Goal: Task Accomplishment & Management: Use online tool/utility

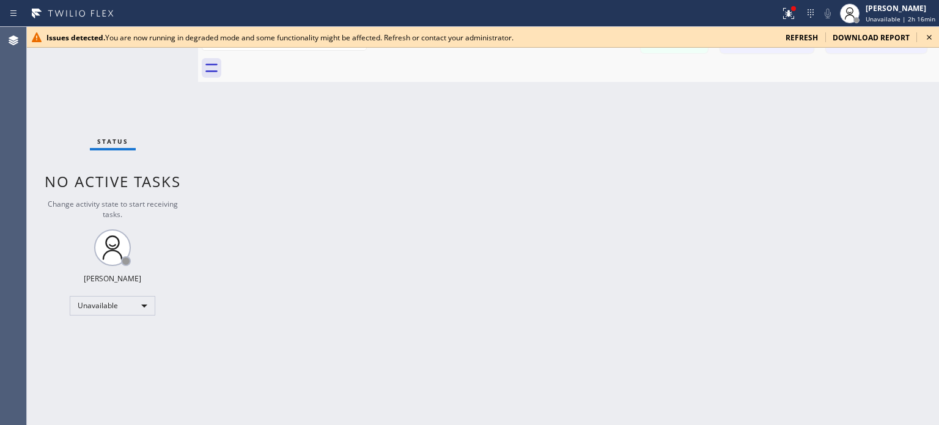
click at [806, 39] on span "refresh" at bounding box center [802, 37] width 32 height 10
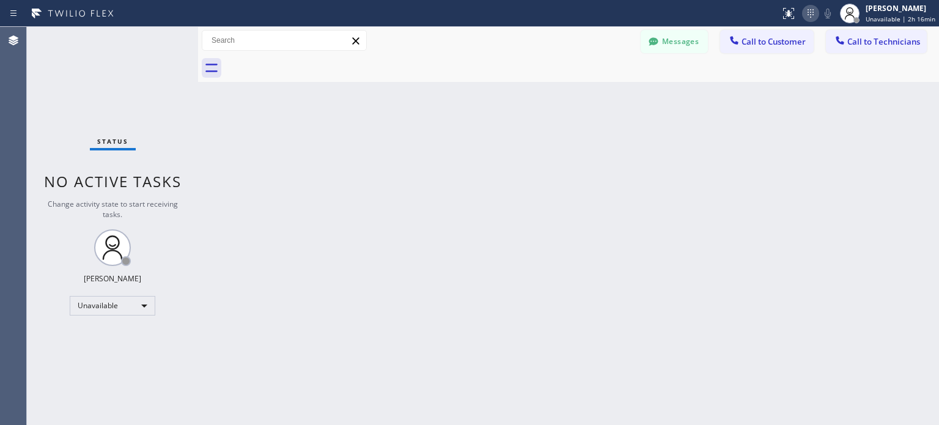
click at [816, 15] on icon at bounding box center [810, 13] width 15 height 15
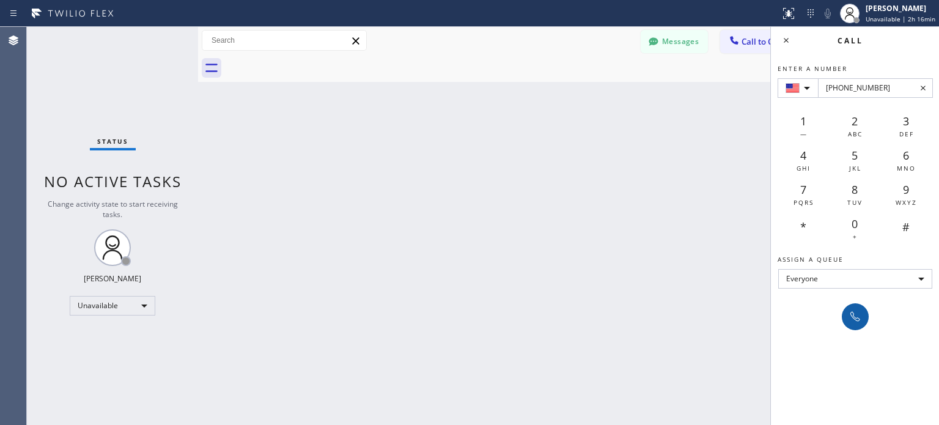
type input "+1(929) 503-4075"
click at [855, 313] on icon at bounding box center [855, 316] width 15 height 15
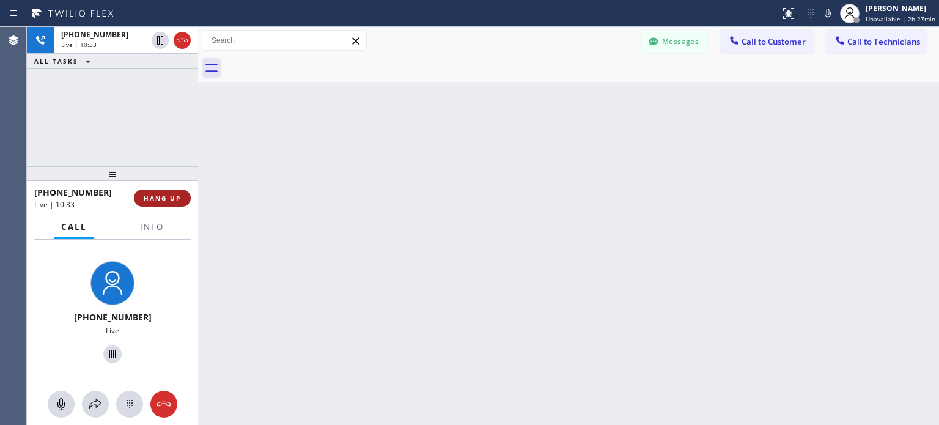
click at [159, 197] on span "HANG UP" at bounding box center [162, 198] width 37 height 9
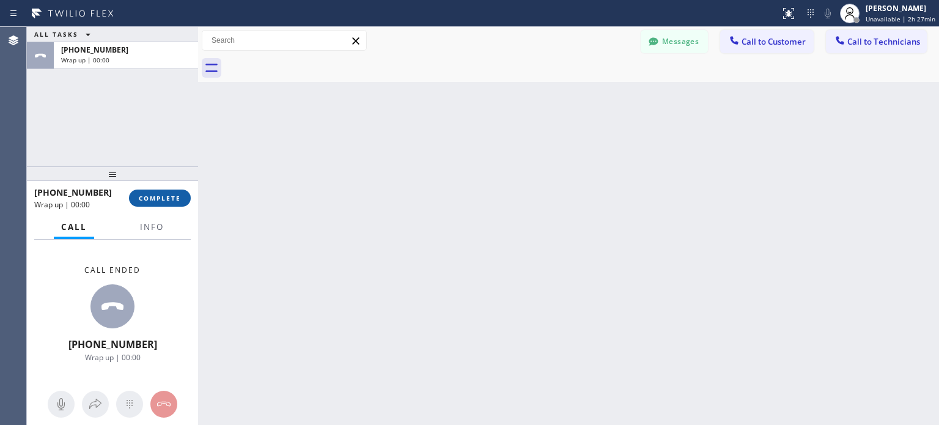
click at [171, 197] on span "COMPLETE" at bounding box center [160, 198] width 42 height 9
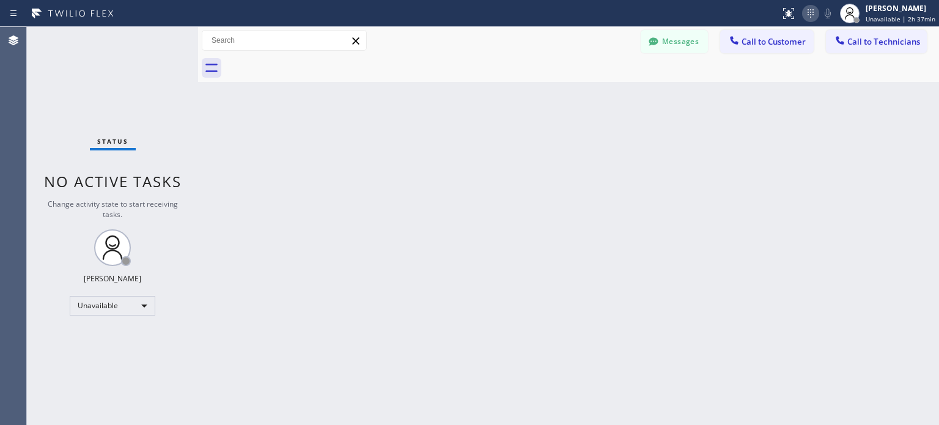
click at [814, 15] on icon at bounding box center [810, 13] width 15 height 15
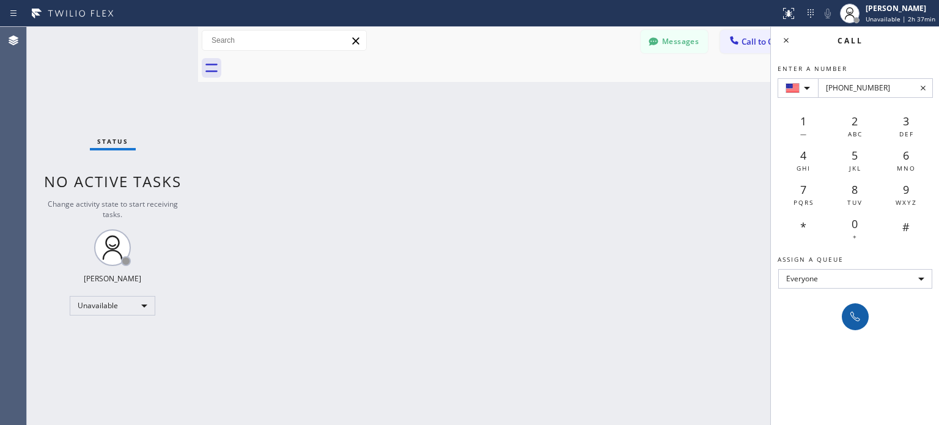
type input "+1(310) 767-6620"
click at [853, 315] on icon at bounding box center [855, 317] width 10 height 10
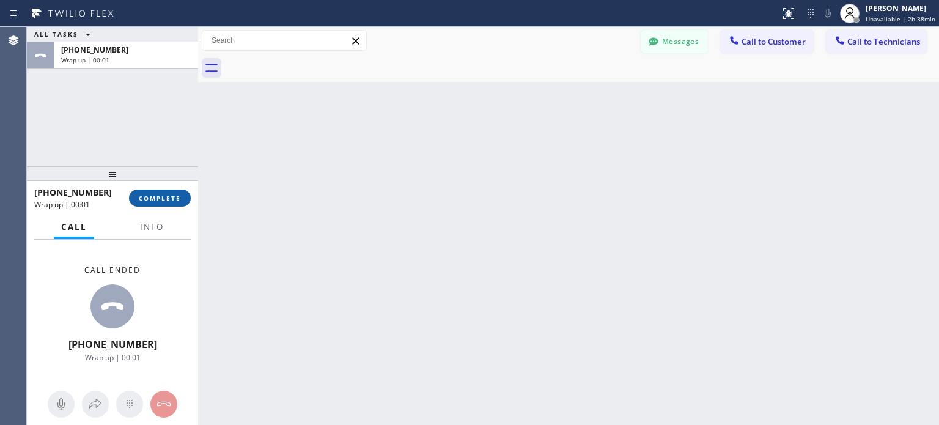
click at [165, 193] on button "COMPLETE" at bounding box center [160, 198] width 62 height 17
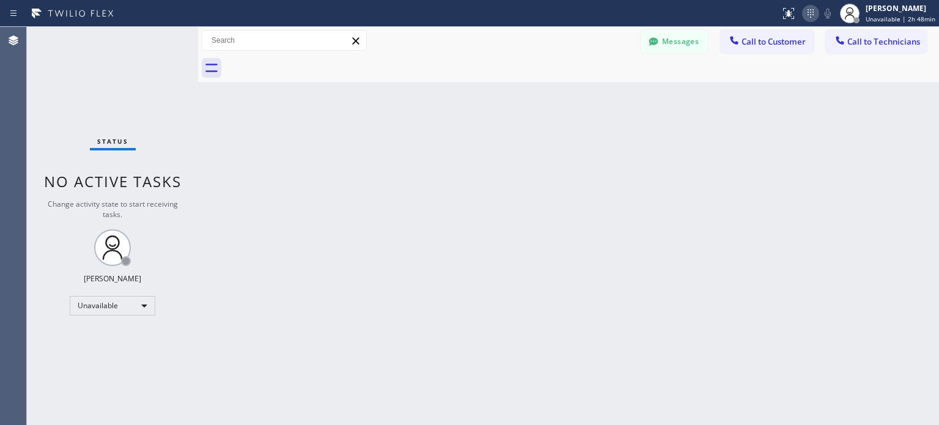
click at [812, 13] on icon at bounding box center [810, 13] width 15 height 15
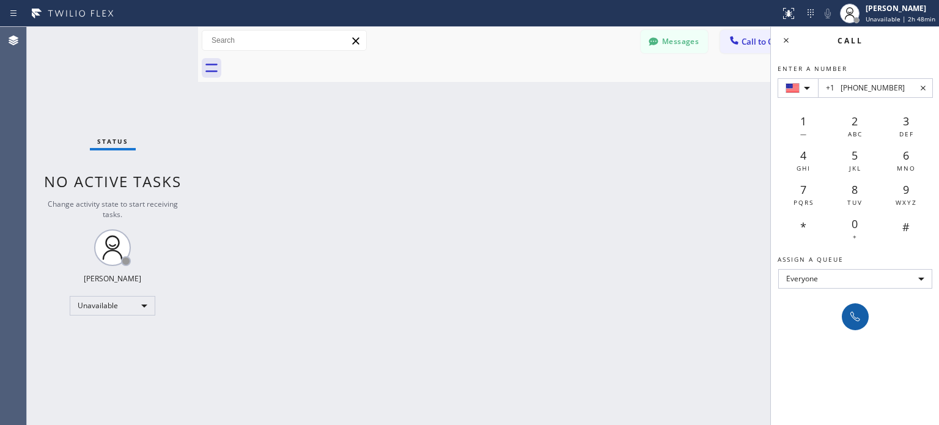
type input "+1 (310) 892-0519"
click at [853, 315] on icon at bounding box center [855, 316] width 15 height 15
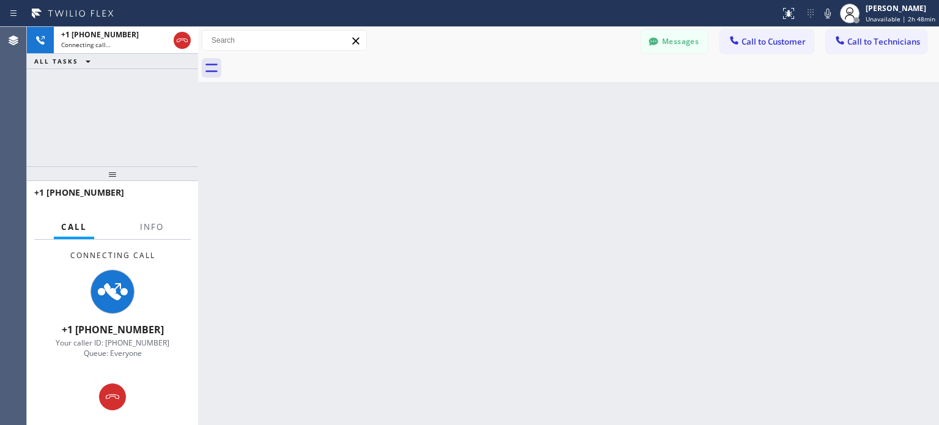
click at [645, 341] on div "Back to Dashboard Change Sender ID Customers Technicians MI Mazharul Islam 08/0…" at bounding box center [568, 226] width 741 height 398
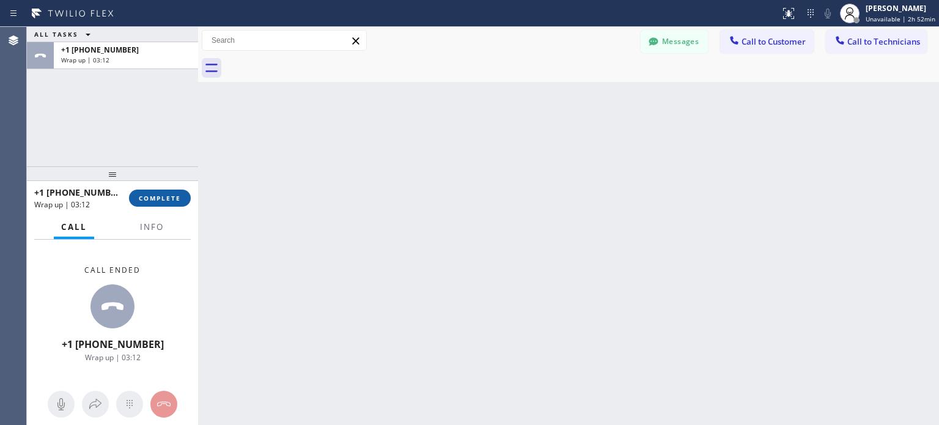
click at [181, 201] on button "COMPLETE" at bounding box center [160, 198] width 62 height 17
click at [816, 13] on icon at bounding box center [810, 13] width 15 height 15
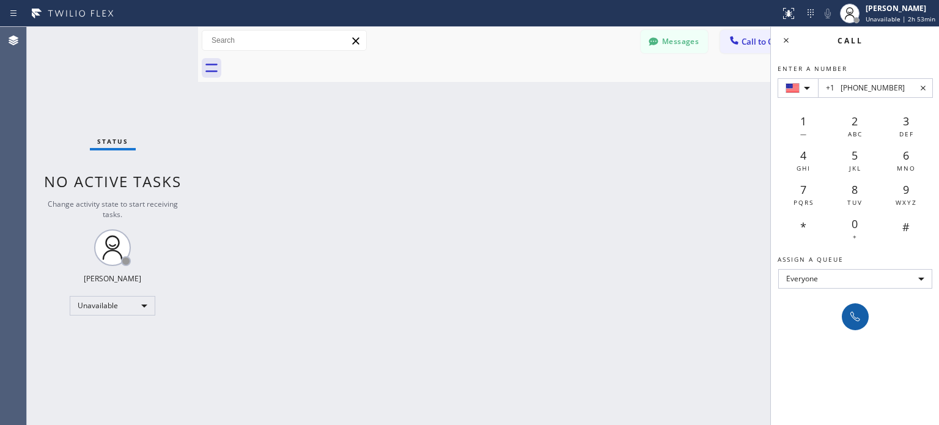
type input "+1 (310) 467-1819"
drag, startPoint x: 855, startPoint y: 312, endPoint x: 844, endPoint y: 300, distance: 16.0
click at [855, 313] on icon at bounding box center [855, 316] width 15 height 15
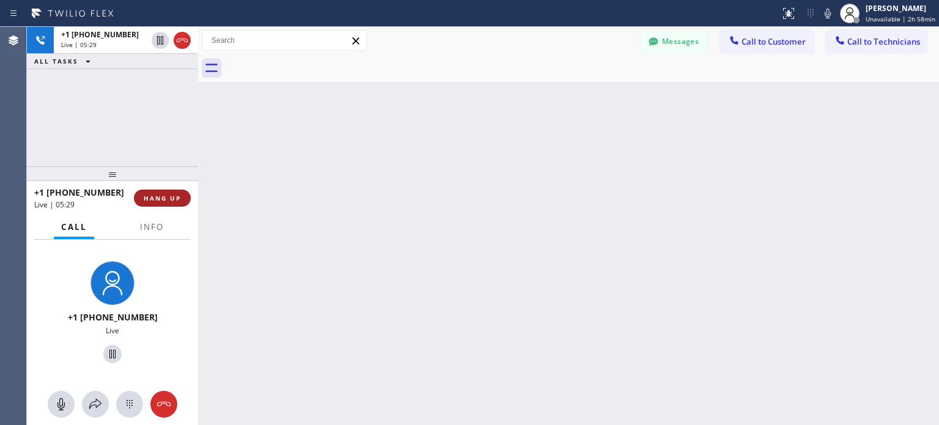
click at [169, 200] on span "HANG UP" at bounding box center [162, 198] width 37 height 9
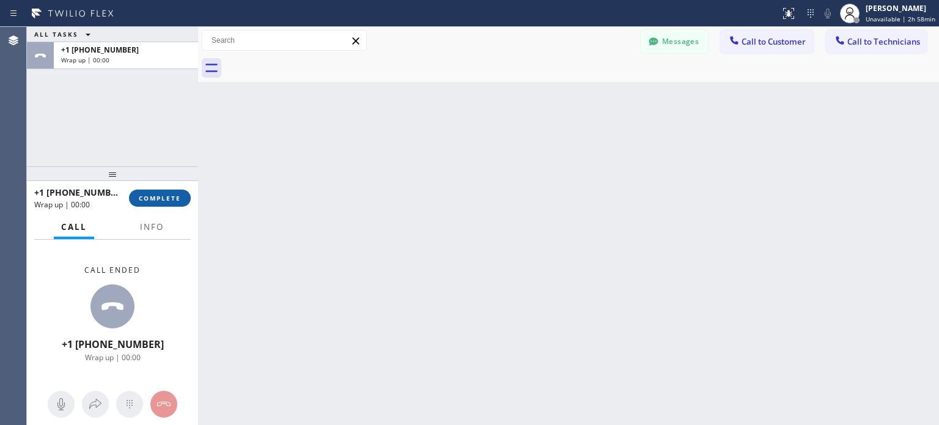
click at [169, 199] on span "COMPLETE" at bounding box center [160, 198] width 42 height 9
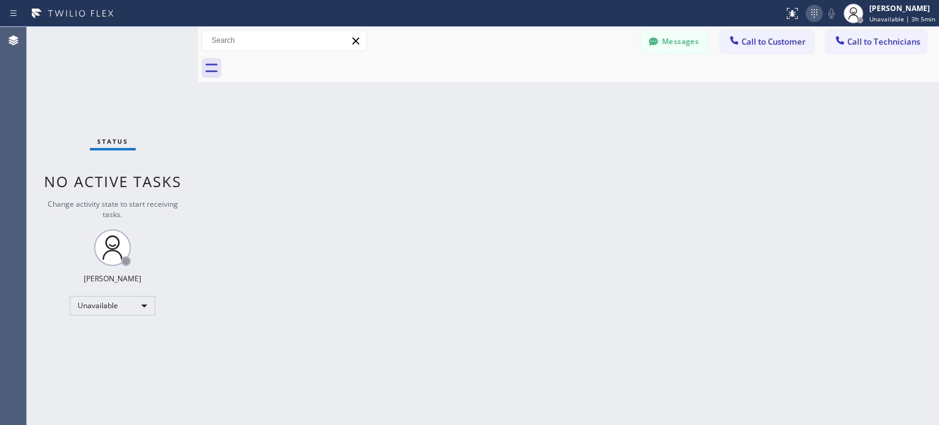
click at [814, 19] on icon at bounding box center [814, 13] width 15 height 15
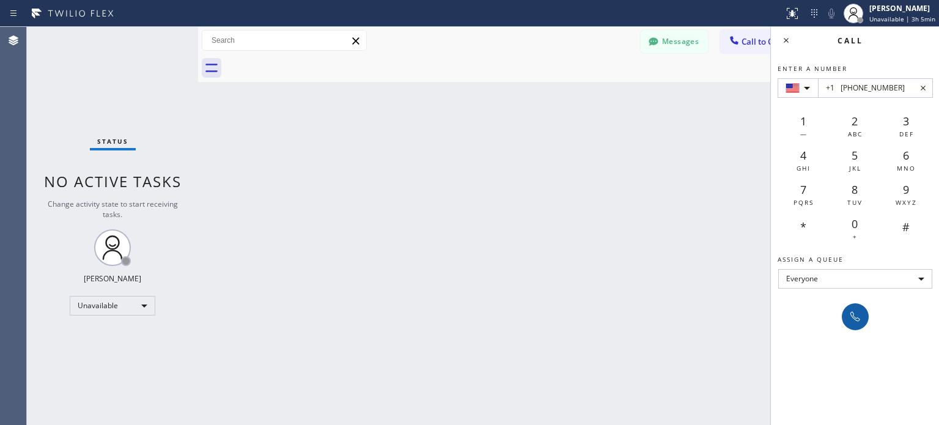
type input "+1 (310) 926-9307"
click at [851, 317] on icon at bounding box center [855, 316] width 15 height 15
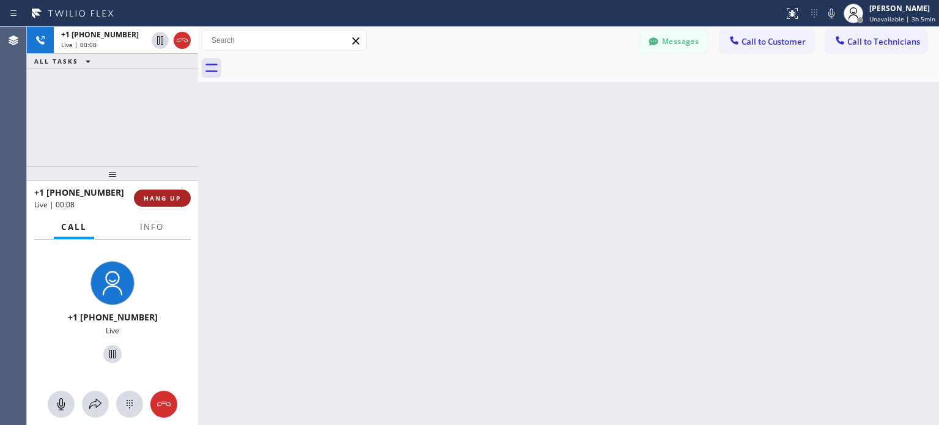
click at [170, 192] on button "HANG UP" at bounding box center [162, 198] width 57 height 17
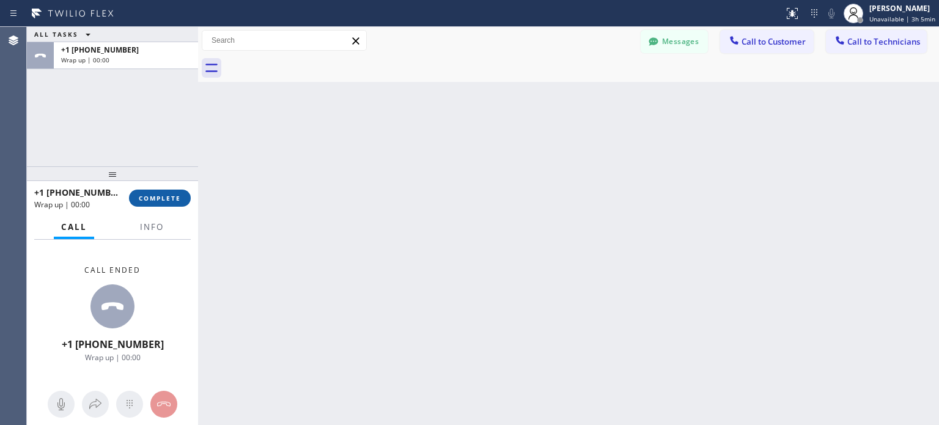
click at [161, 199] on span "COMPLETE" at bounding box center [160, 198] width 42 height 9
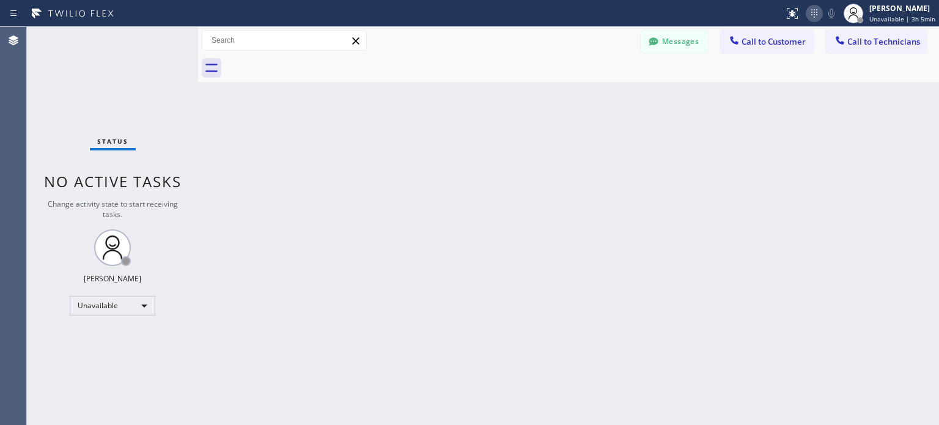
click at [815, 12] on icon at bounding box center [814, 13] width 15 height 15
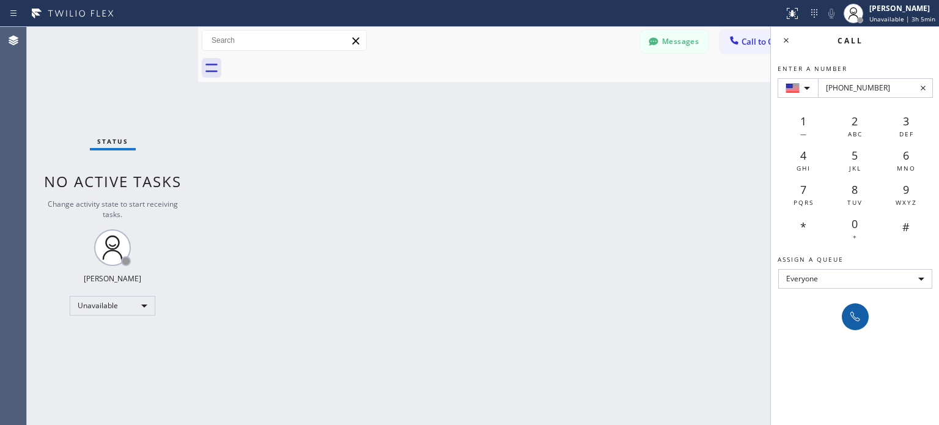
type input "+1(310) 926-9307"
click at [855, 314] on icon at bounding box center [855, 316] width 15 height 15
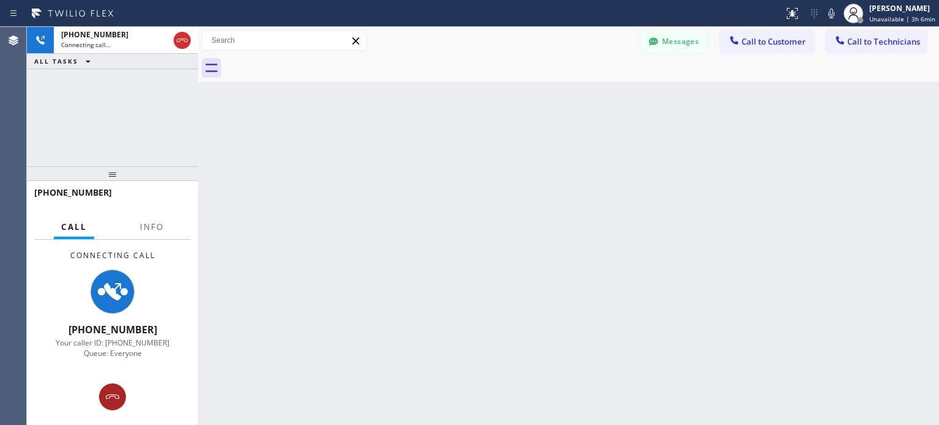
click at [120, 402] on div at bounding box center [112, 396] width 27 height 15
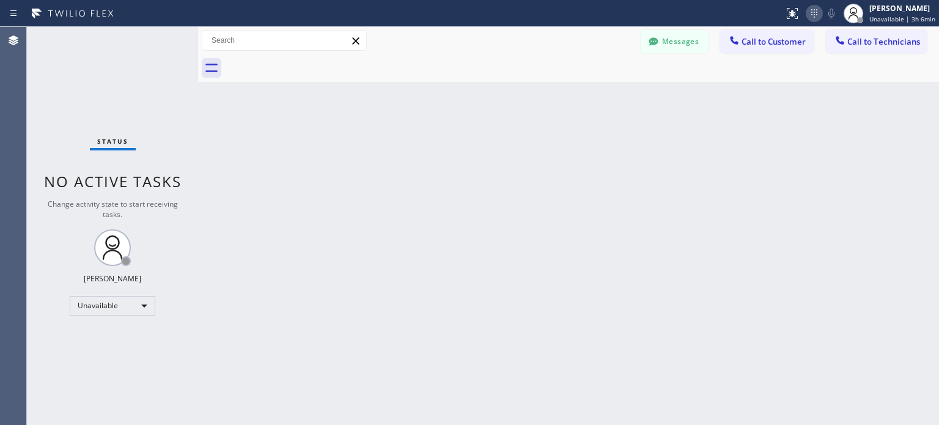
click at [819, 12] on icon at bounding box center [814, 13] width 15 height 15
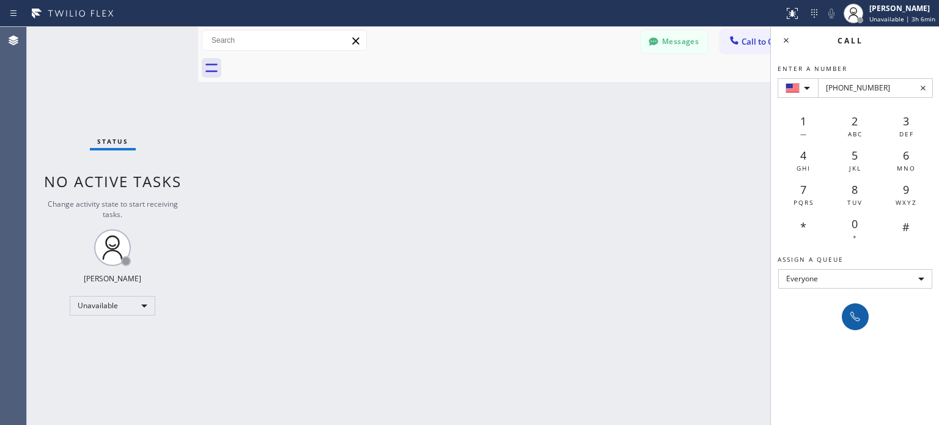
type input "+1(323) 635-6497"
drag, startPoint x: 861, startPoint y: 320, endPoint x: 827, endPoint y: 293, distance: 43.5
click at [860, 318] on icon at bounding box center [855, 316] width 15 height 15
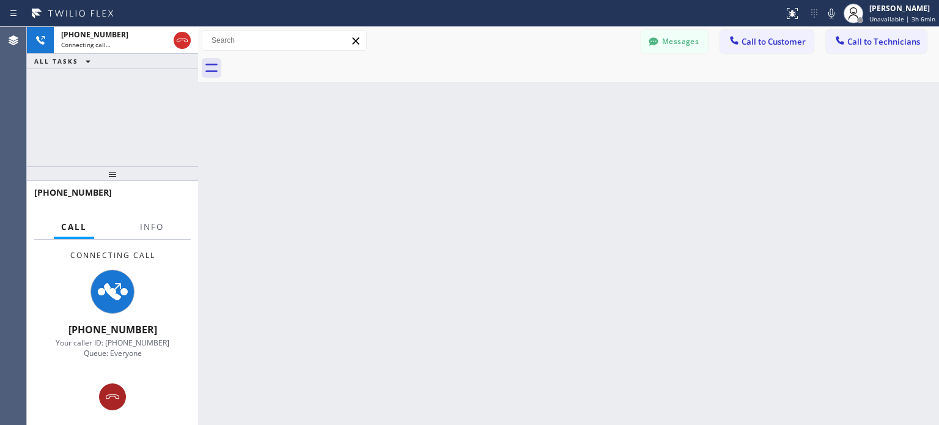
click at [110, 396] on icon at bounding box center [112, 396] width 13 height 5
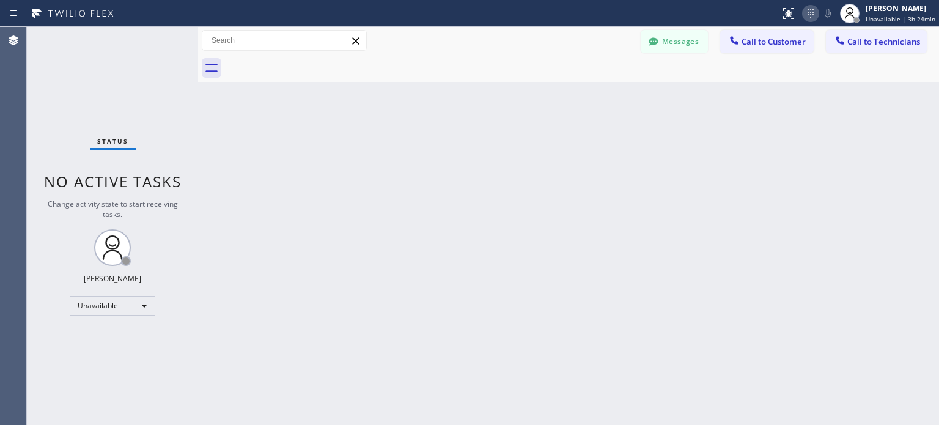
click at [808, 12] on icon at bounding box center [810, 13] width 15 height 15
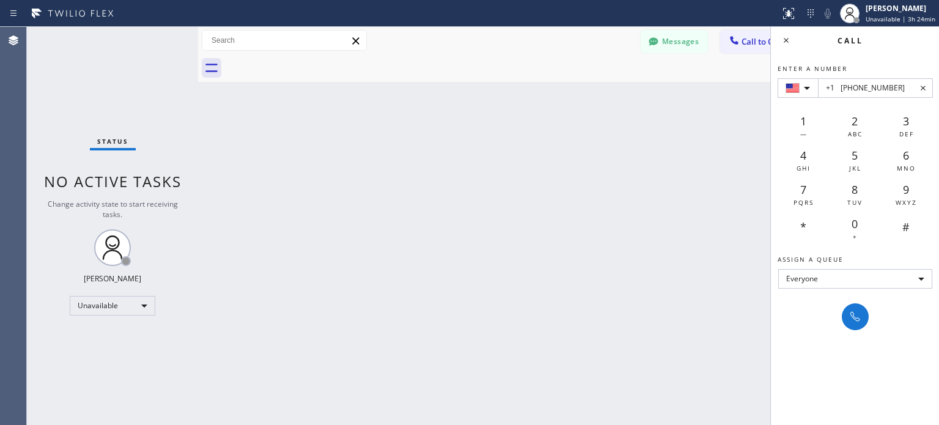
type input "+1 (603) 858-6566"
click at [869, 320] on div "Enter a number +1 (603) 858-6566 1 — 2 ABC 3 DEF 4 GHI 5 JKL 6 MNO 7 PQRS 8 TUV…" at bounding box center [855, 192] width 169 height 276
click at [859, 317] on icon at bounding box center [855, 316] width 15 height 15
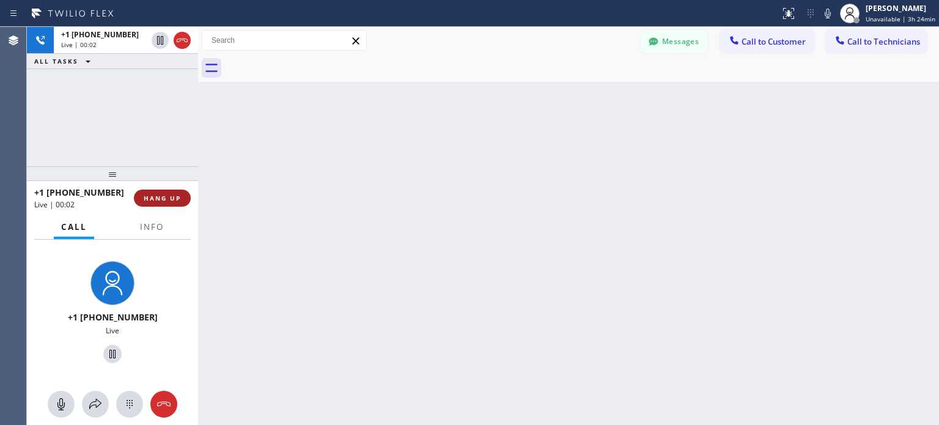
click at [169, 202] on button "HANG UP" at bounding box center [162, 198] width 57 height 17
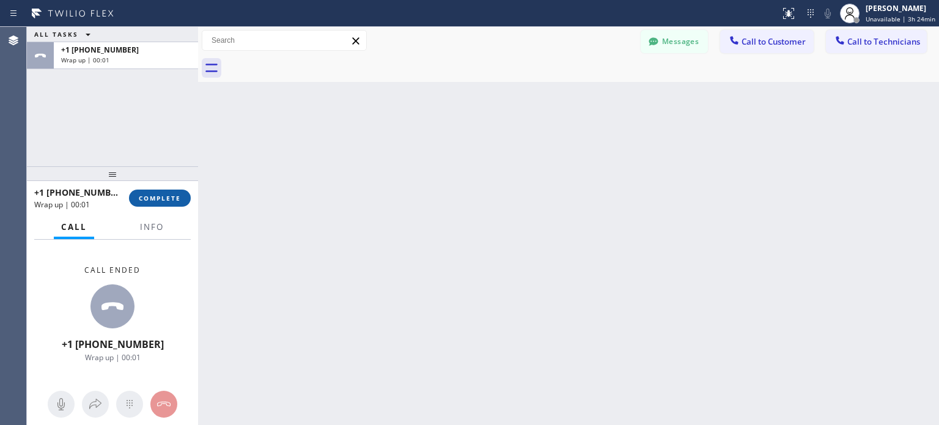
click at [165, 202] on button "COMPLETE" at bounding box center [160, 198] width 62 height 17
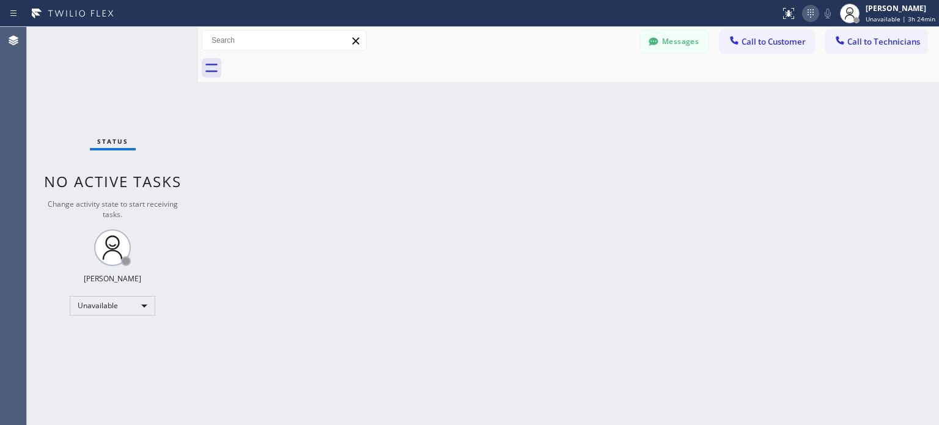
click at [814, 10] on icon at bounding box center [810, 13] width 15 height 15
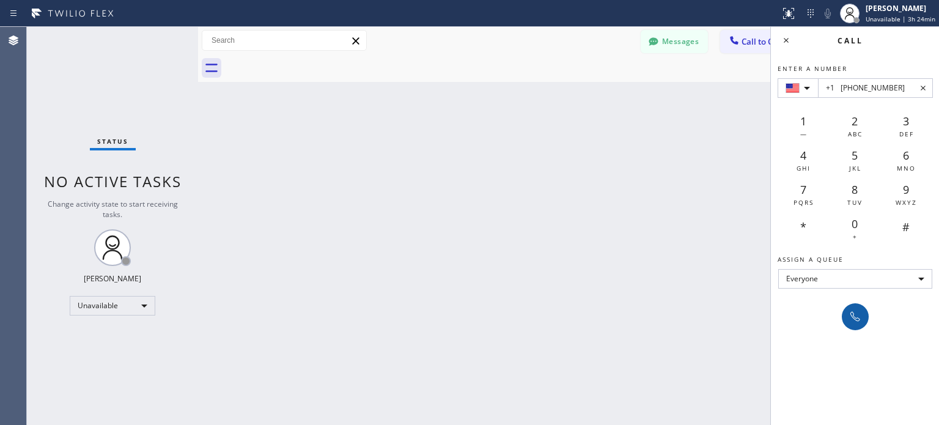
type input "+1 (571) 778-7108"
click at [866, 317] on button at bounding box center [855, 316] width 27 height 27
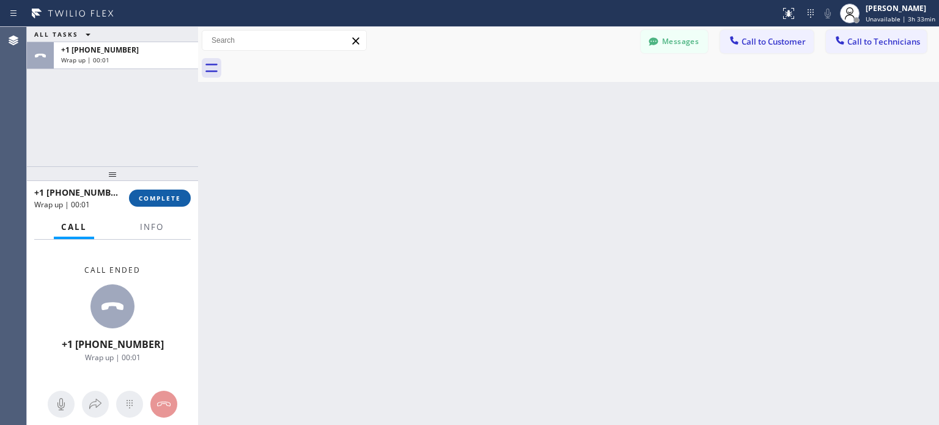
click at [174, 197] on span "COMPLETE" at bounding box center [160, 198] width 42 height 9
